Goal: Task Accomplishment & Management: Complete application form

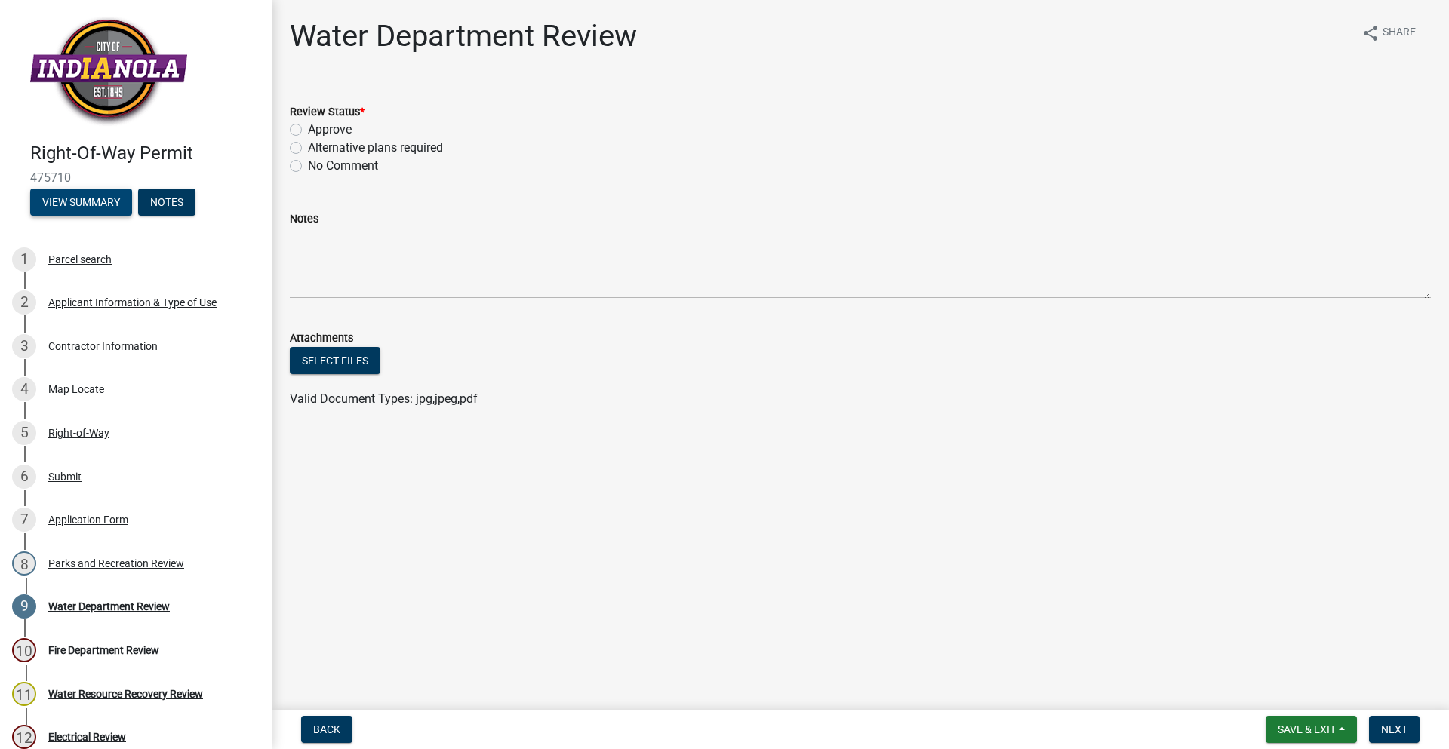
click at [117, 206] on button "View Summary" at bounding box center [81, 202] width 102 height 27
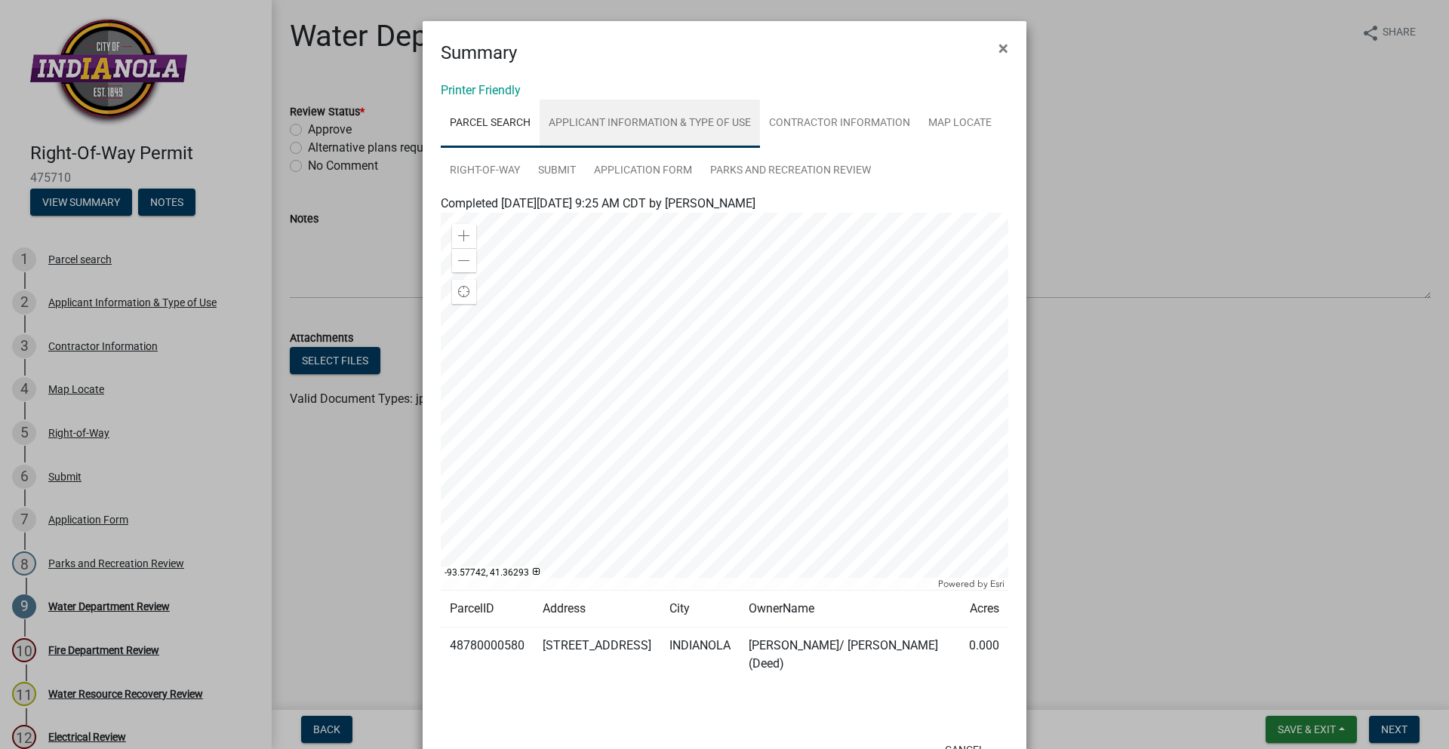
click at [633, 118] on link "Applicant Information & Type of Use" at bounding box center [650, 124] width 220 height 48
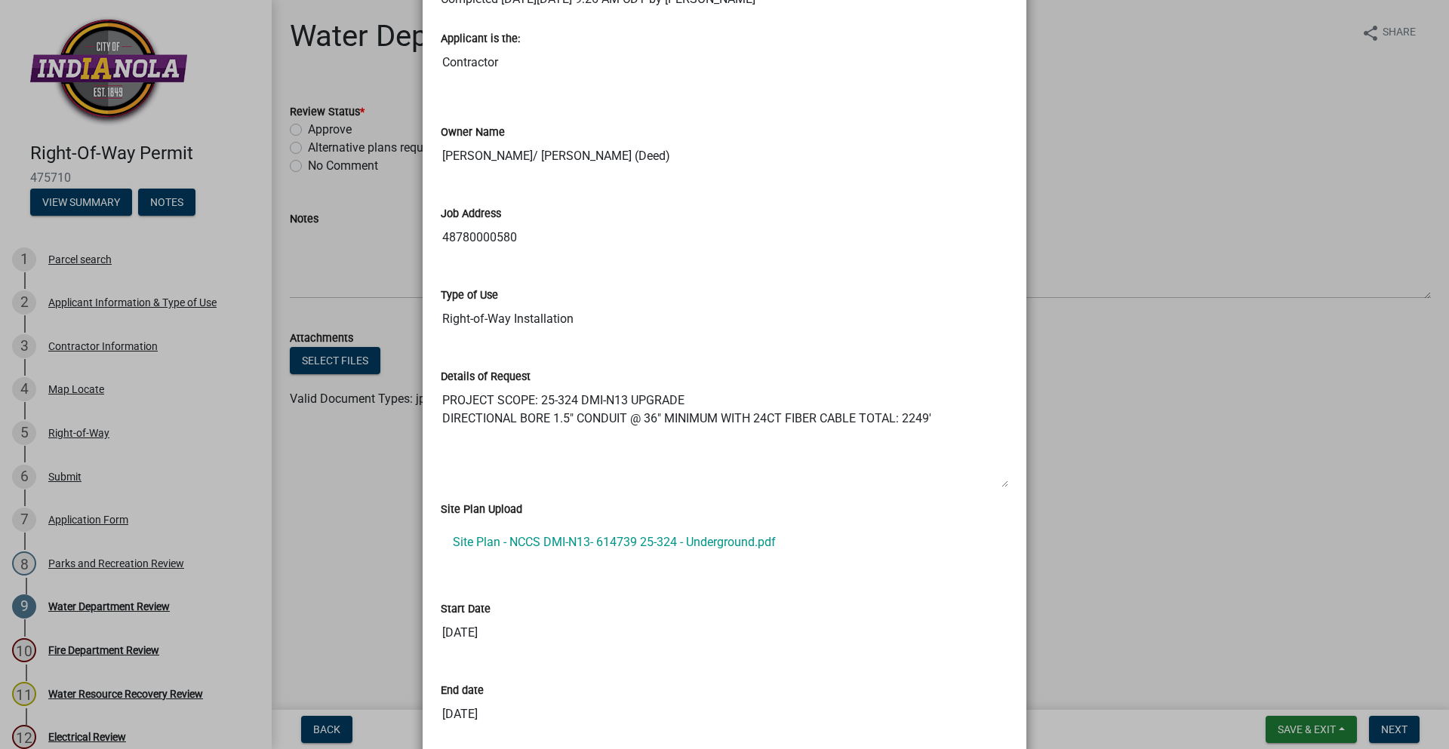
scroll to position [226, 0]
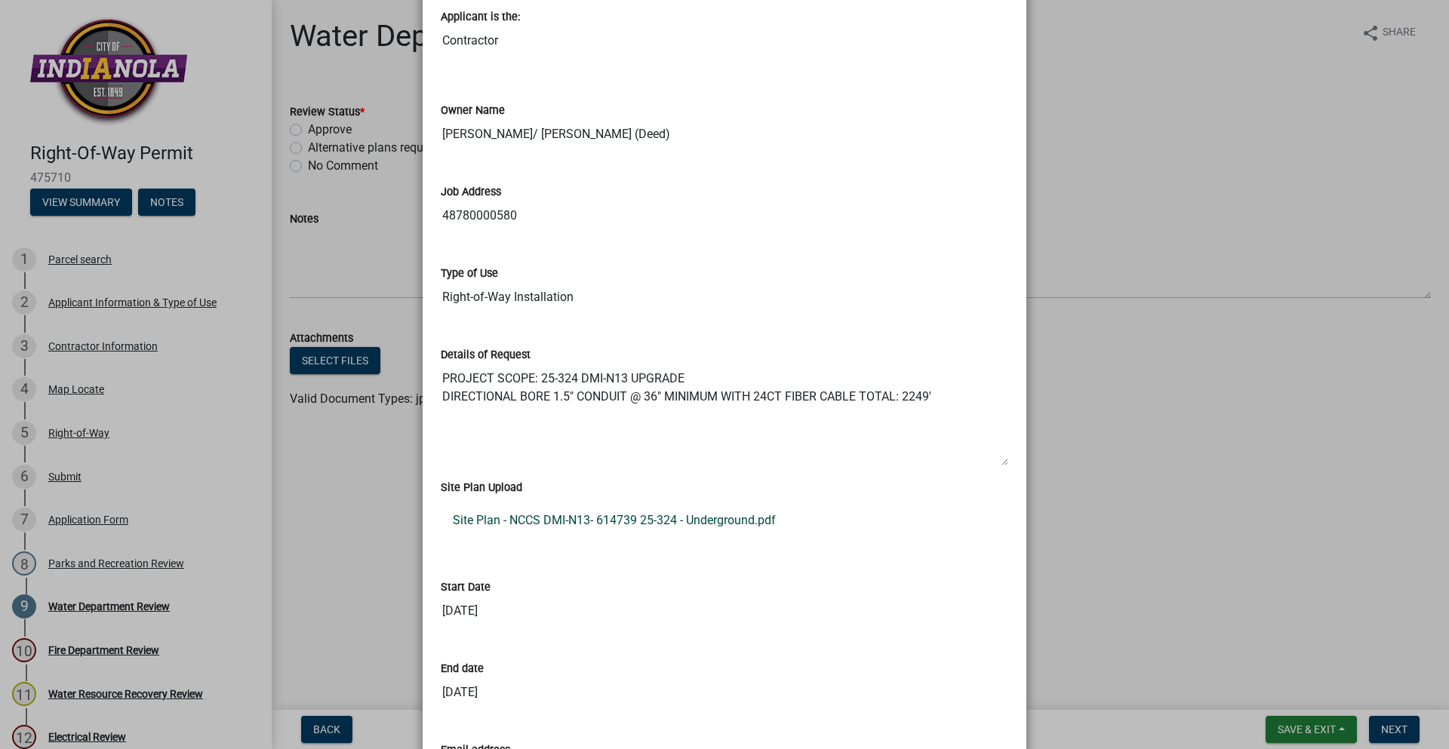
click at [611, 525] on link "Site Plan - NCCS DMI-N13- 614739 25-324 - Underground.pdf" at bounding box center [725, 521] width 568 height 36
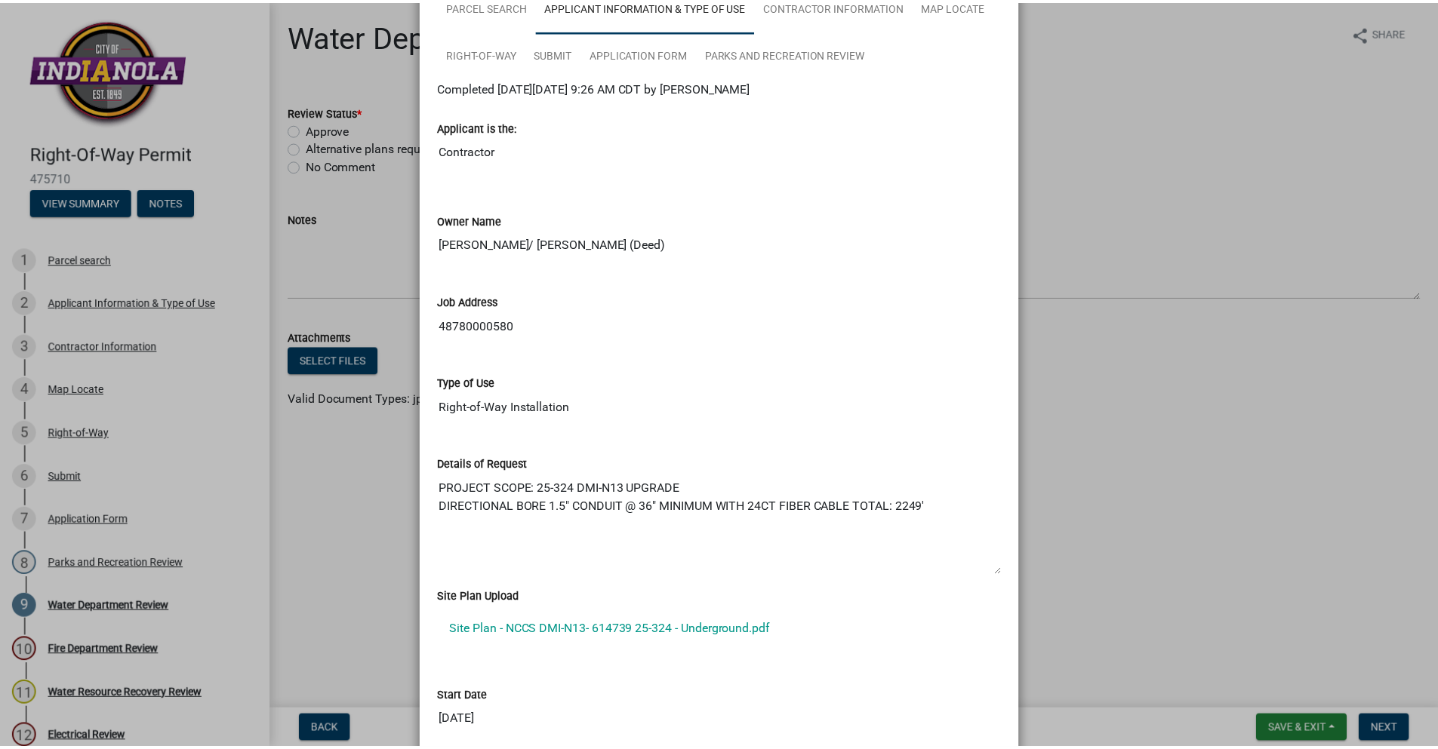
scroll to position [0, 0]
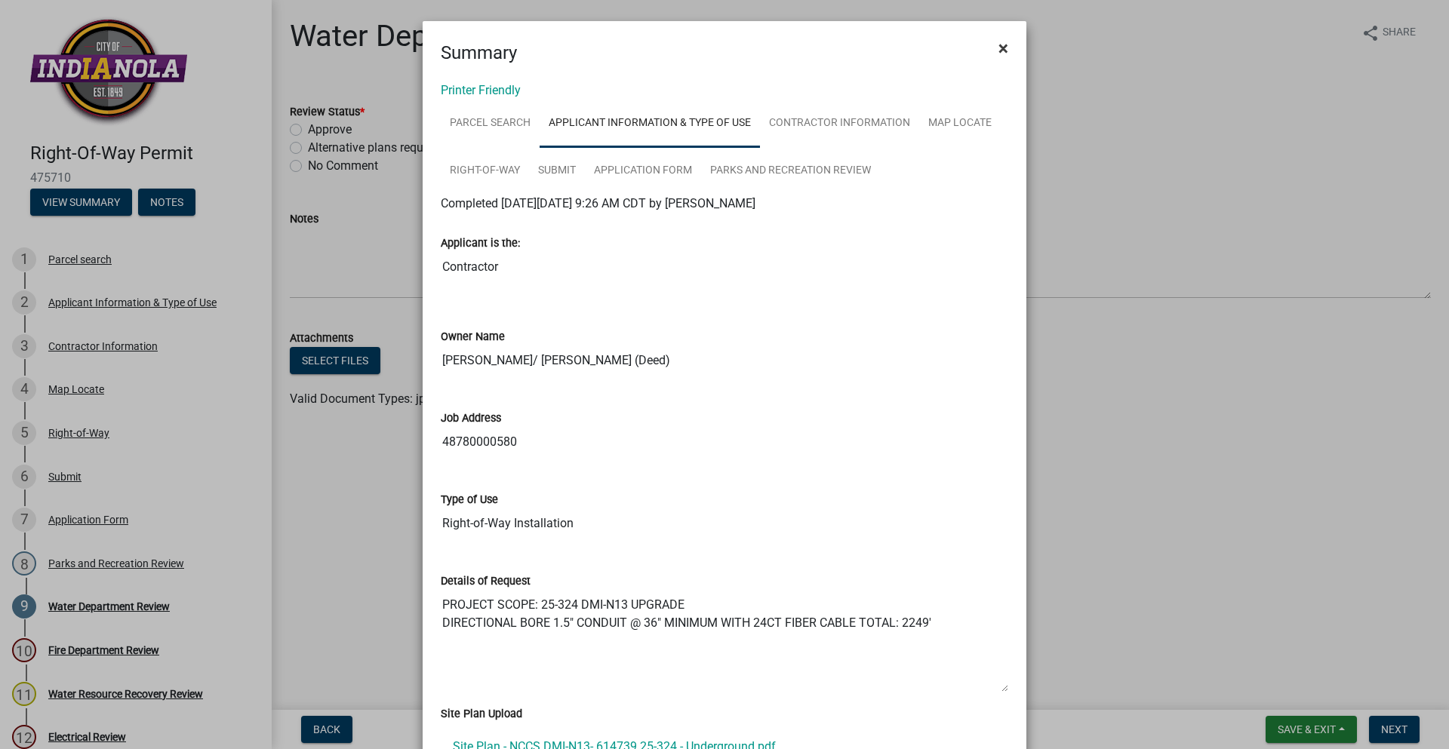
click at [998, 51] on span "×" at bounding box center [1003, 48] width 10 height 21
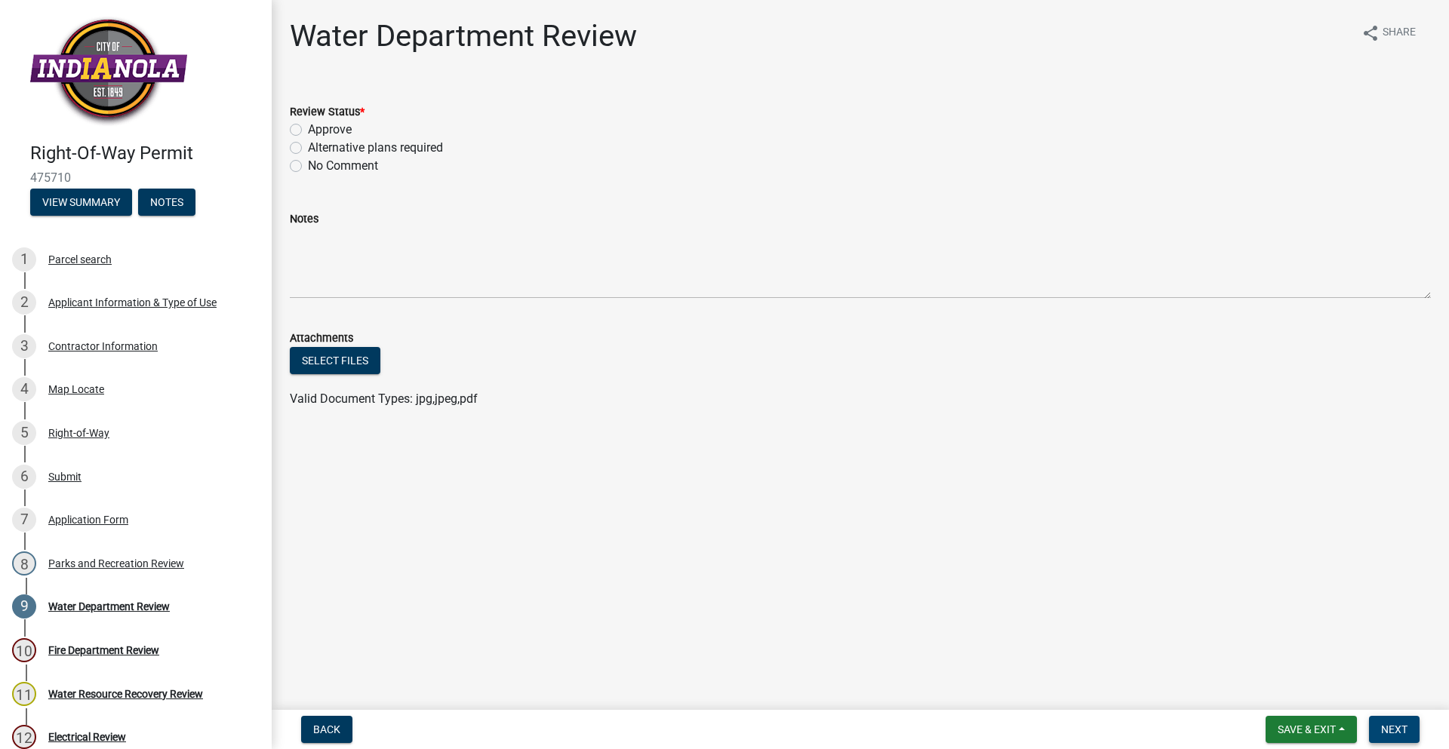
click at [1386, 732] on span "Next" at bounding box center [1394, 730] width 26 height 12
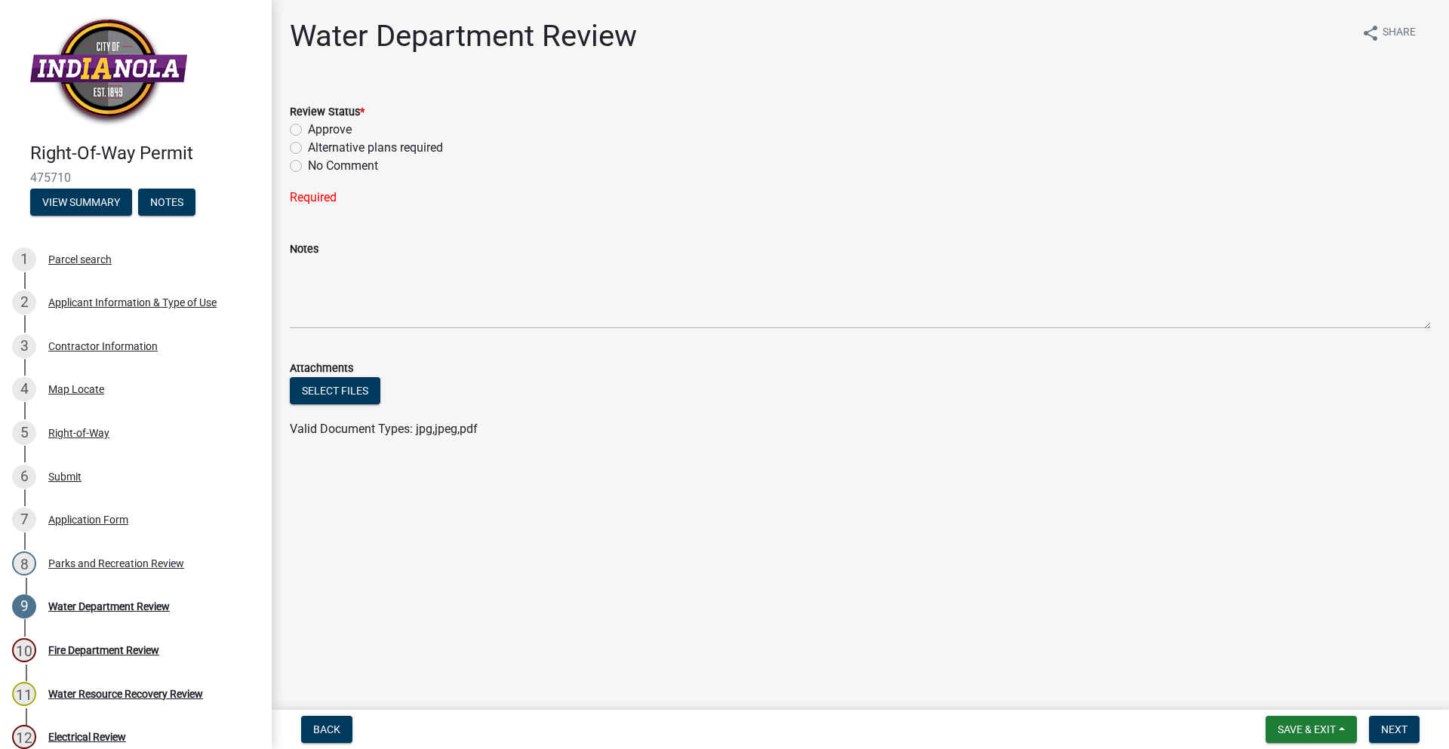
click at [308, 126] on label "Approve" at bounding box center [330, 130] width 44 height 18
click at [308, 126] on input "Approve" at bounding box center [313, 126] width 10 height 10
radio input "true"
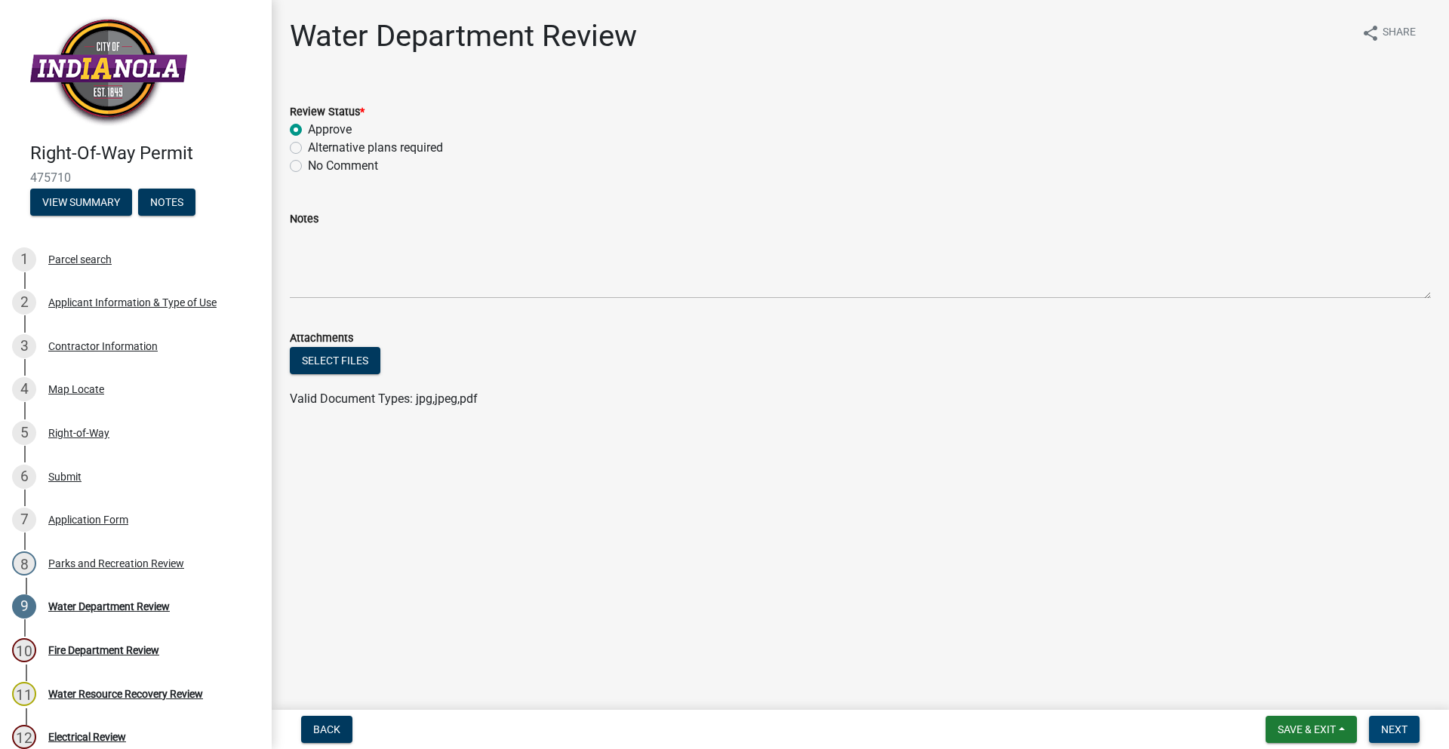
click at [1392, 727] on span "Next" at bounding box center [1394, 730] width 26 height 12
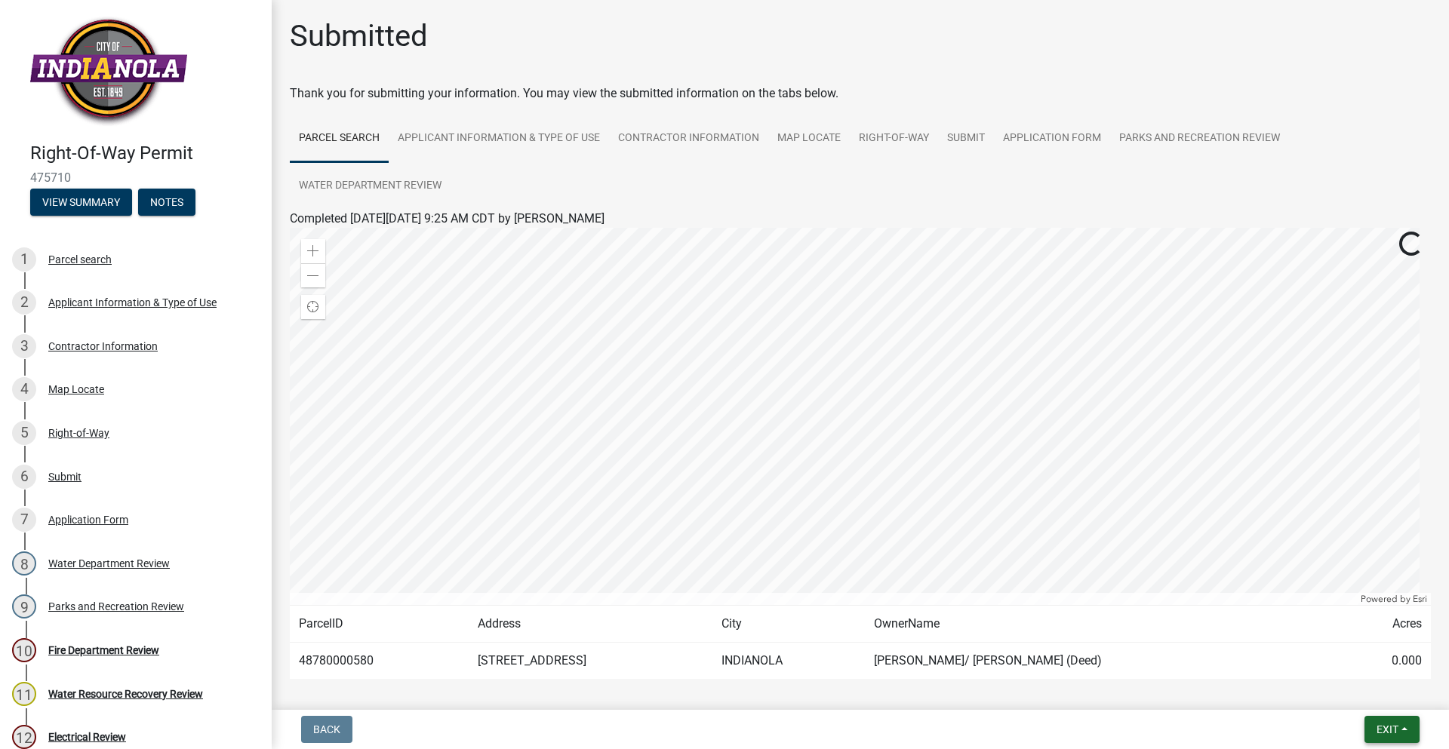
click at [1399, 733] on button "Exit" at bounding box center [1391, 729] width 55 height 27
click at [1378, 691] on button "Save & Exit" at bounding box center [1359, 690] width 121 height 36
